Goal: Navigation & Orientation: Find specific page/section

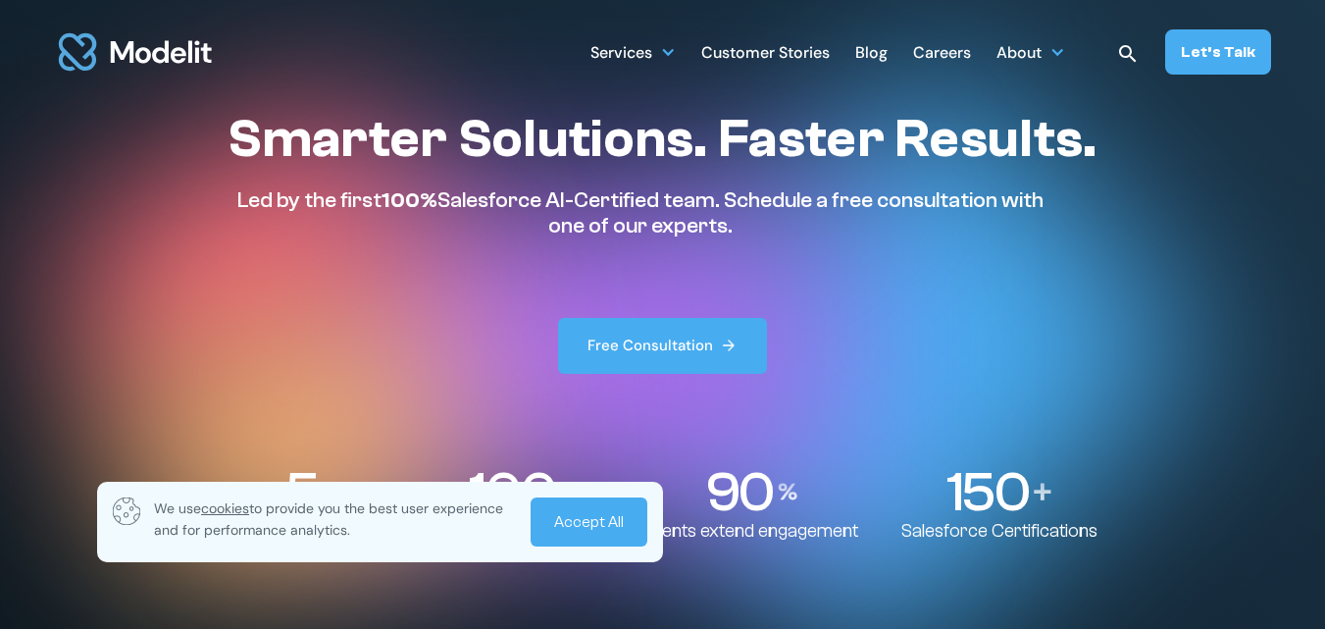
click at [591, 531] on link "Accept All" at bounding box center [589, 521] width 117 height 49
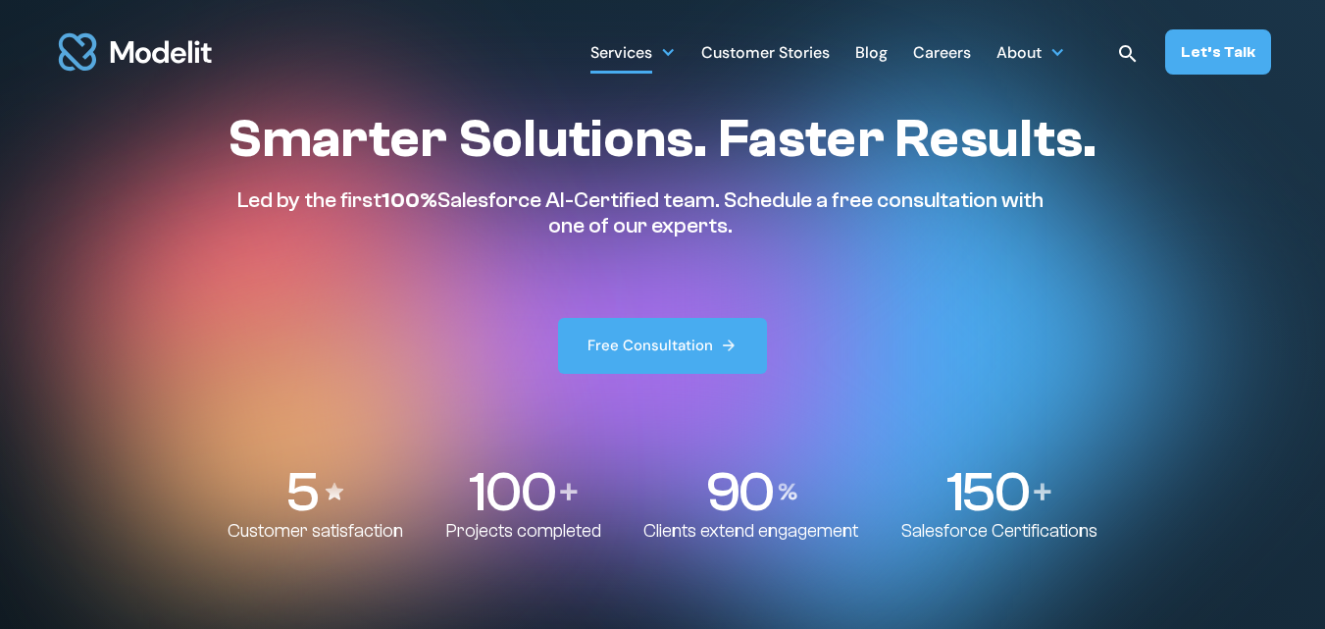
click at [676, 62] on div "Services" at bounding box center [632, 51] width 85 height 38
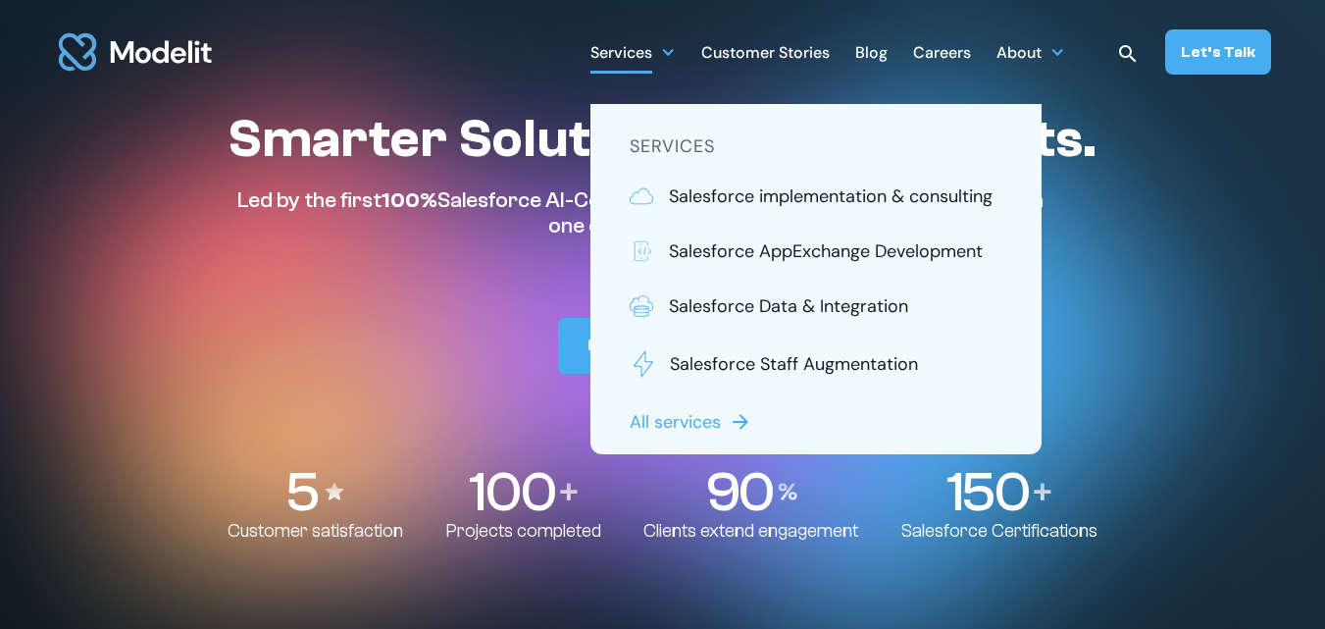
click at [429, 331] on div "Smarter Solutions. Faster Results. Led by the first 100% Salesforce AI-Certifie…" at bounding box center [662, 240] width 869 height 267
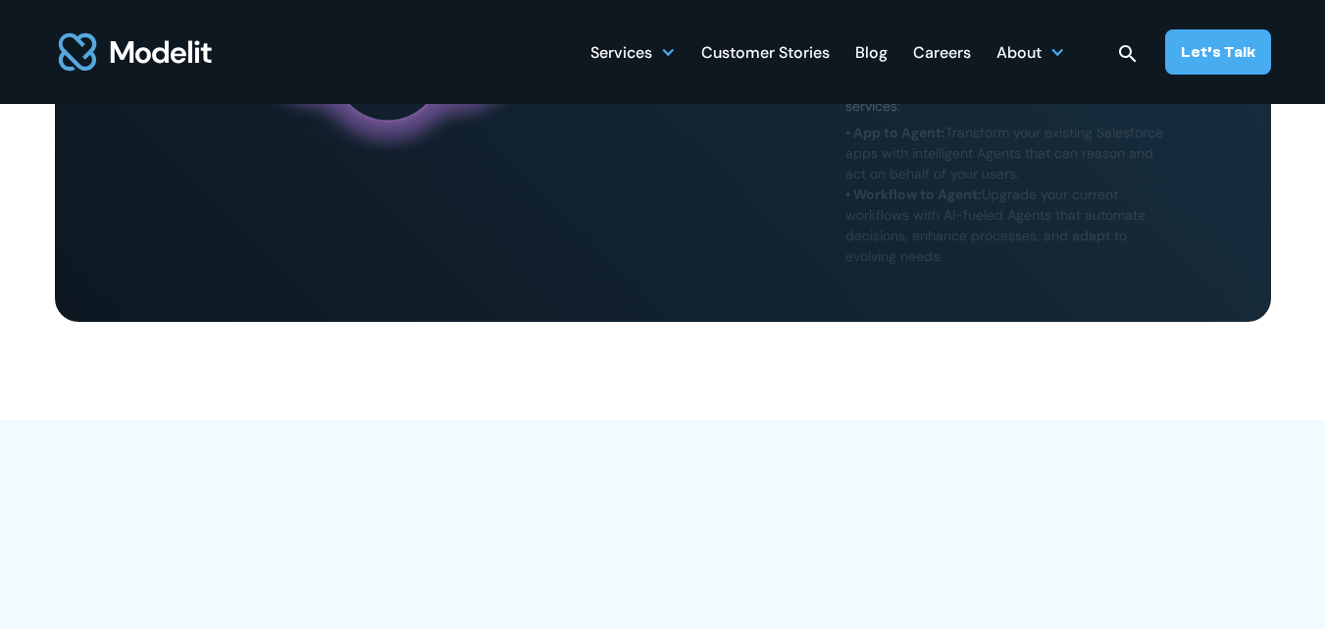
scroll to position [1471, 0]
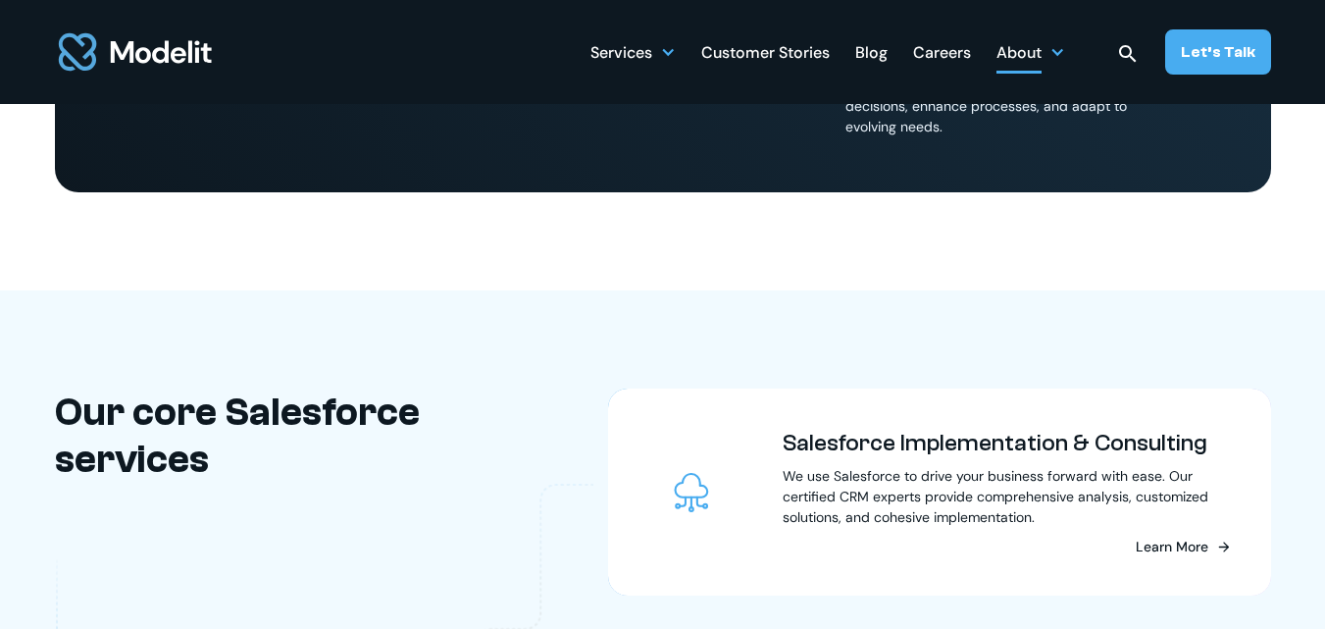
click at [1041, 52] on div "About" at bounding box center [1018, 54] width 45 height 38
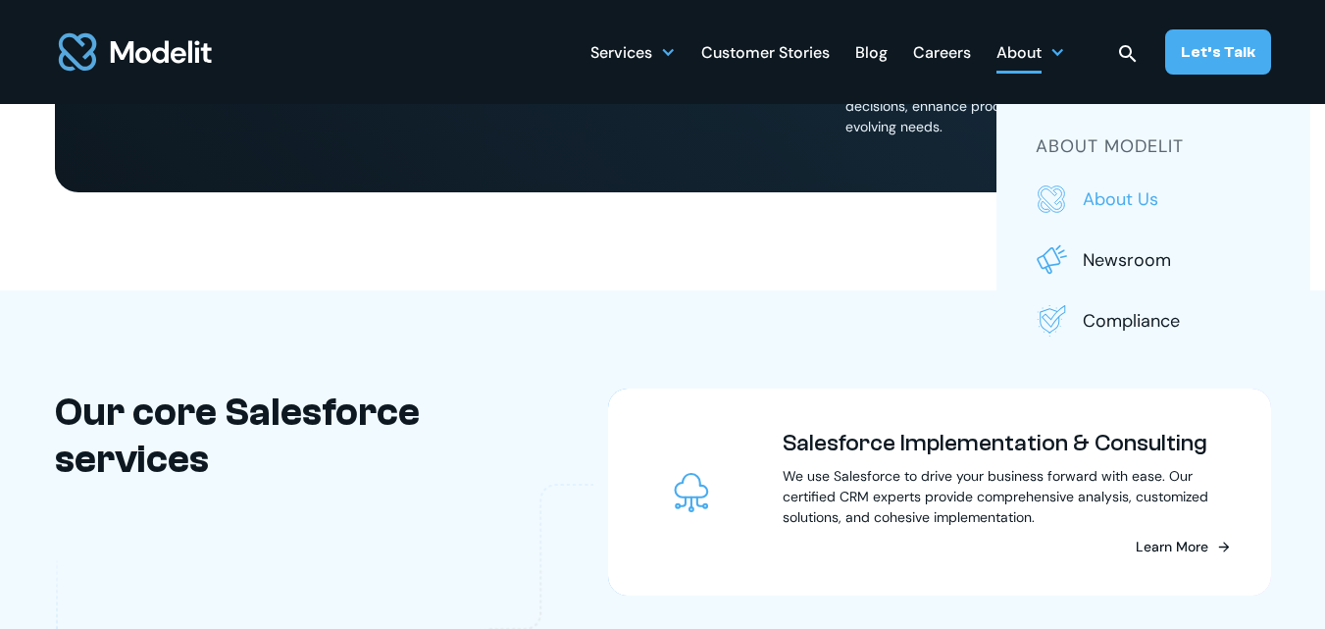
click at [1136, 194] on p "About us" at bounding box center [1177, 198] width 188 height 25
